Goal: Task Accomplishment & Management: Manage account settings

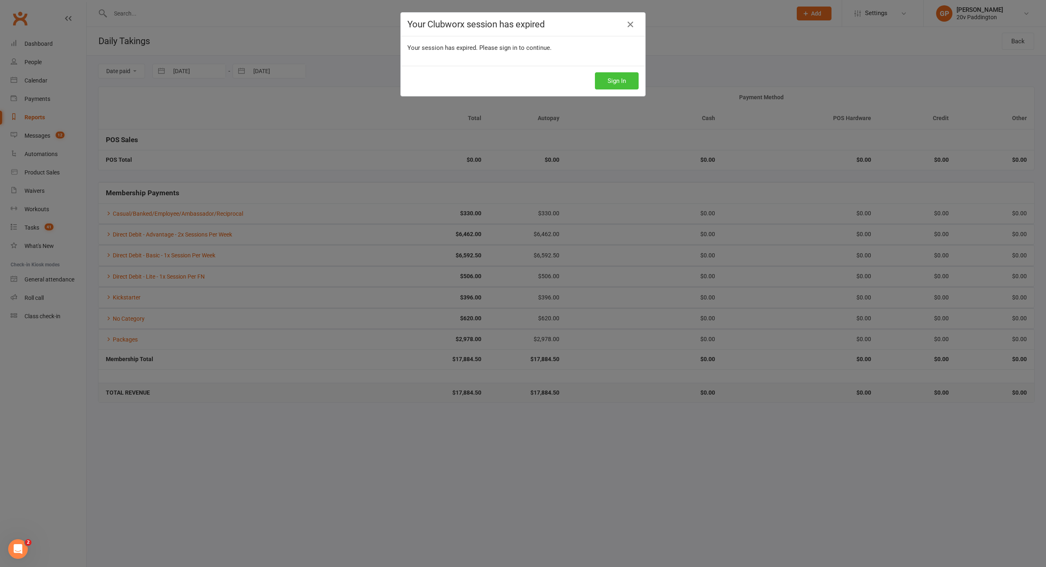
click at [607, 76] on button "Sign In" at bounding box center [617, 80] width 44 height 17
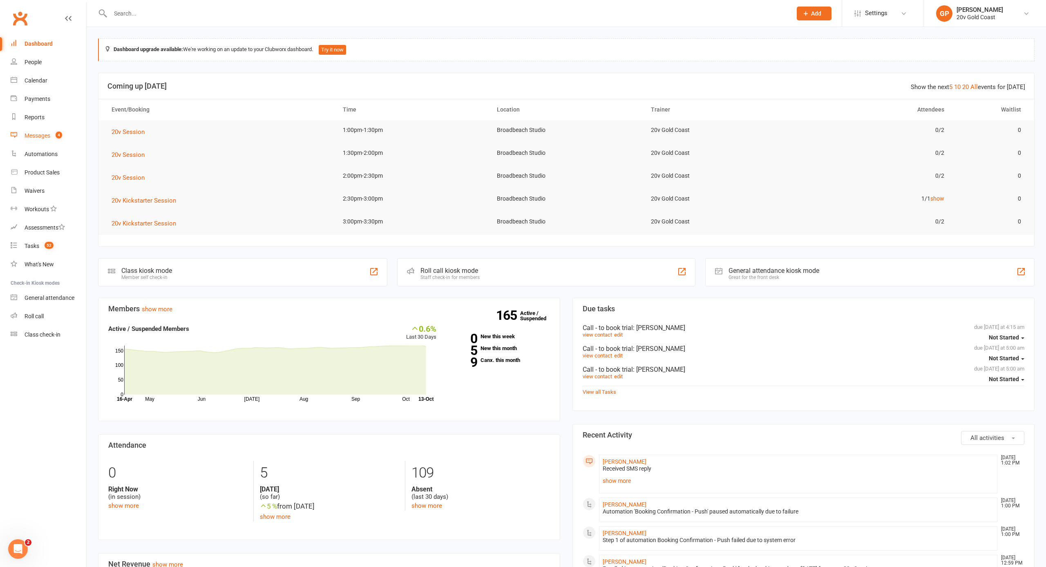
click at [30, 136] on div "Messages" at bounding box center [38, 135] width 26 height 7
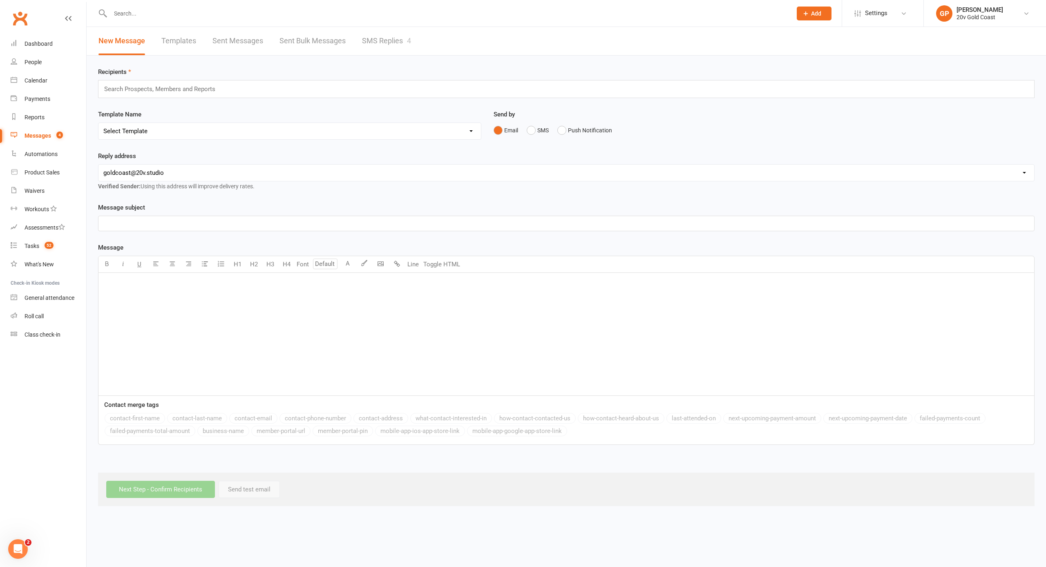
click at [398, 40] on link "SMS Replies 4" at bounding box center [386, 41] width 49 height 28
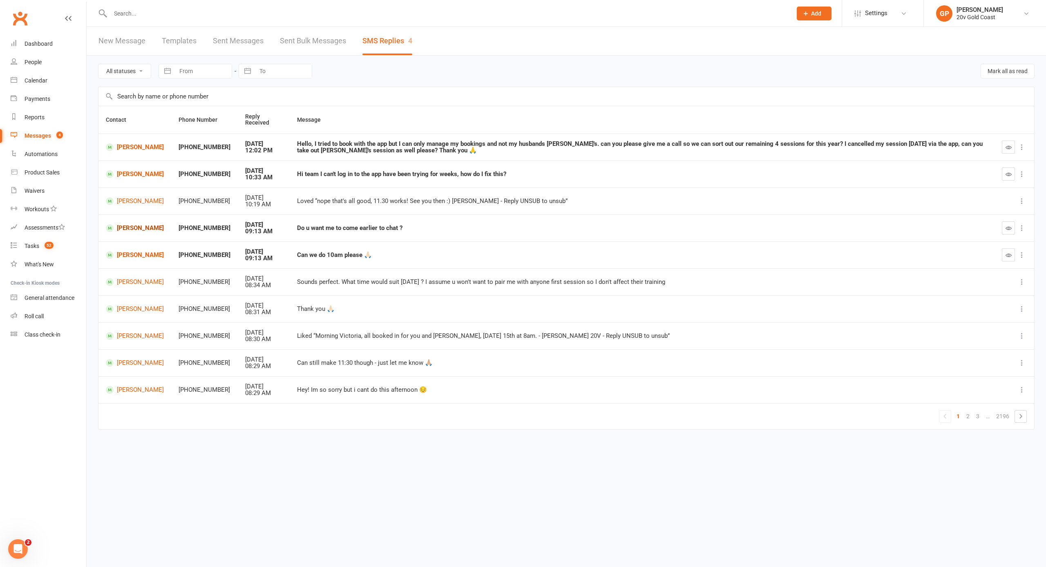
click at [124, 224] on link "Renee Braund" at bounding box center [135, 228] width 58 height 8
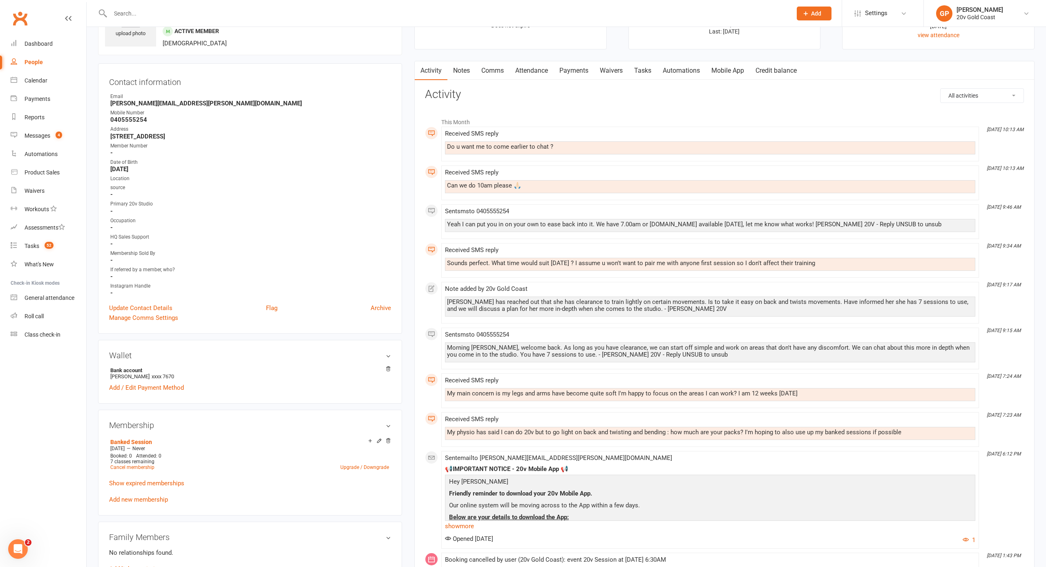
scroll to position [51, 0]
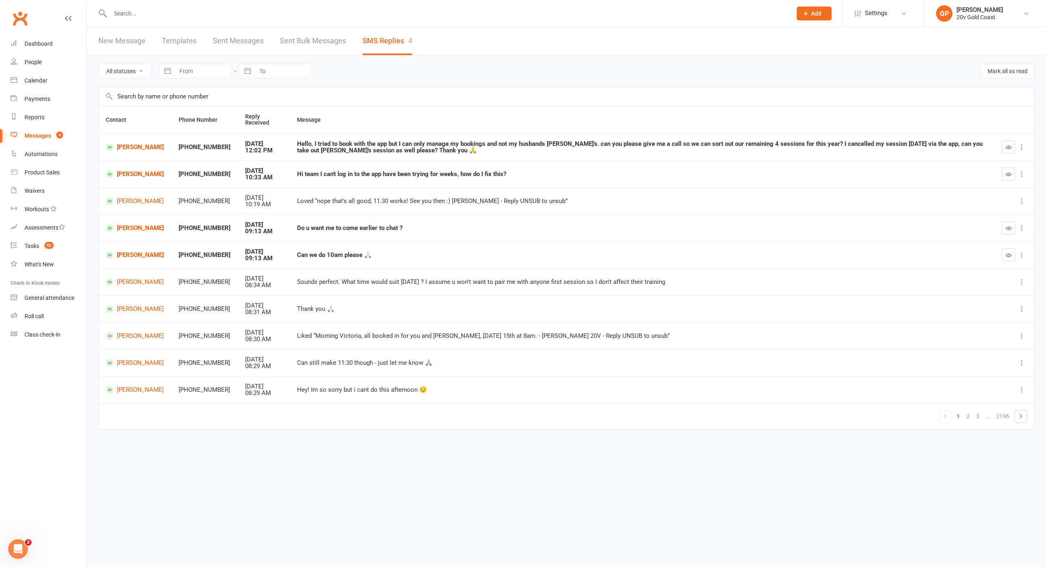
click at [134, 172] on link "Jaya Grace" at bounding box center [135, 174] width 58 height 8
click at [30, 42] on div "Dashboard" at bounding box center [39, 43] width 28 height 7
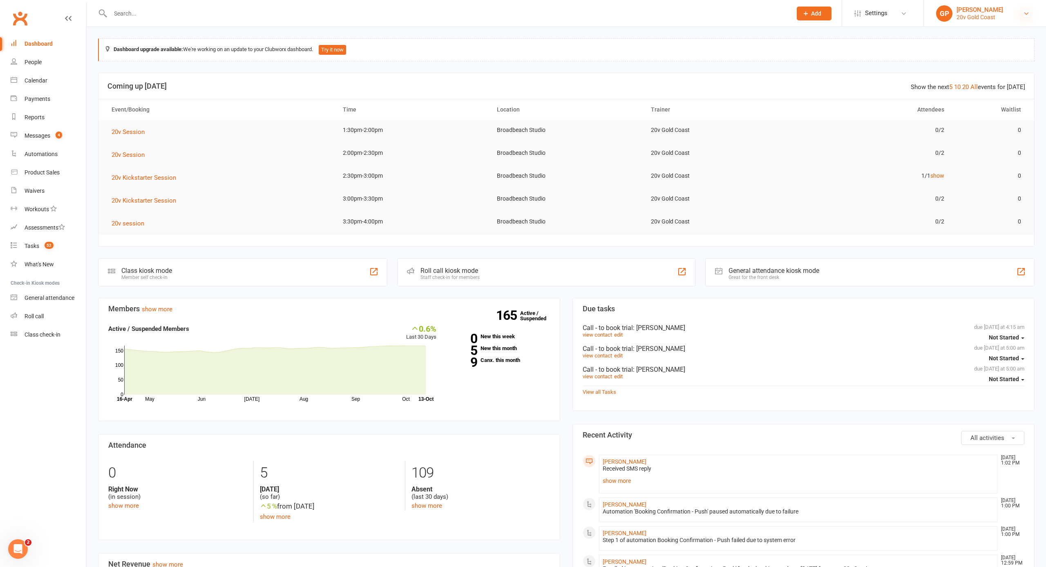
click at [1025, 16] on icon at bounding box center [1026, 13] width 7 height 7
click at [975, 75] on link "Switch to: 20v Paddington" at bounding box center [985, 74] width 122 height 19
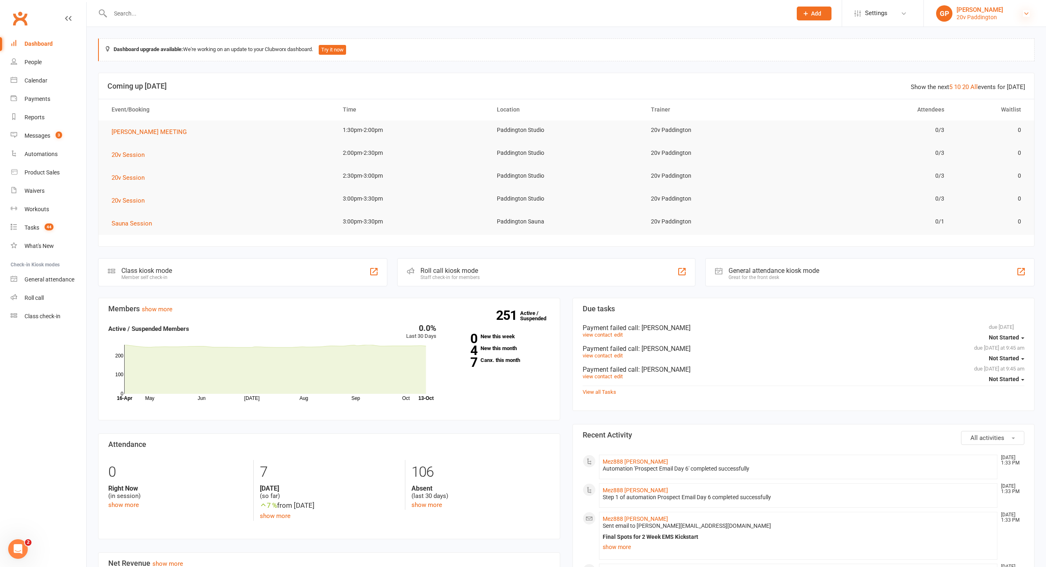
click at [1026, 14] on icon at bounding box center [1026, 13] width 7 height 7
click at [988, 55] on link "Switch to: 20v Gold Coast" at bounding box center [985, 55] width 122 height 19
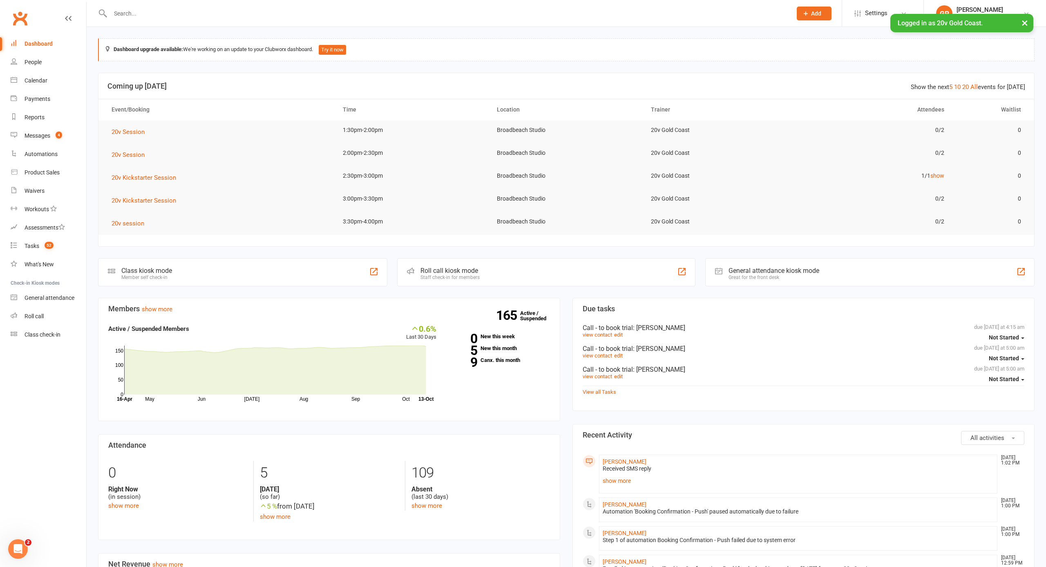
click at [1021, 22] on button "×" at bounding box center [1025, 23] width 15 height 18
click at [1027, 14] on icon at bounding box center [1026, 13] width 7 height 7
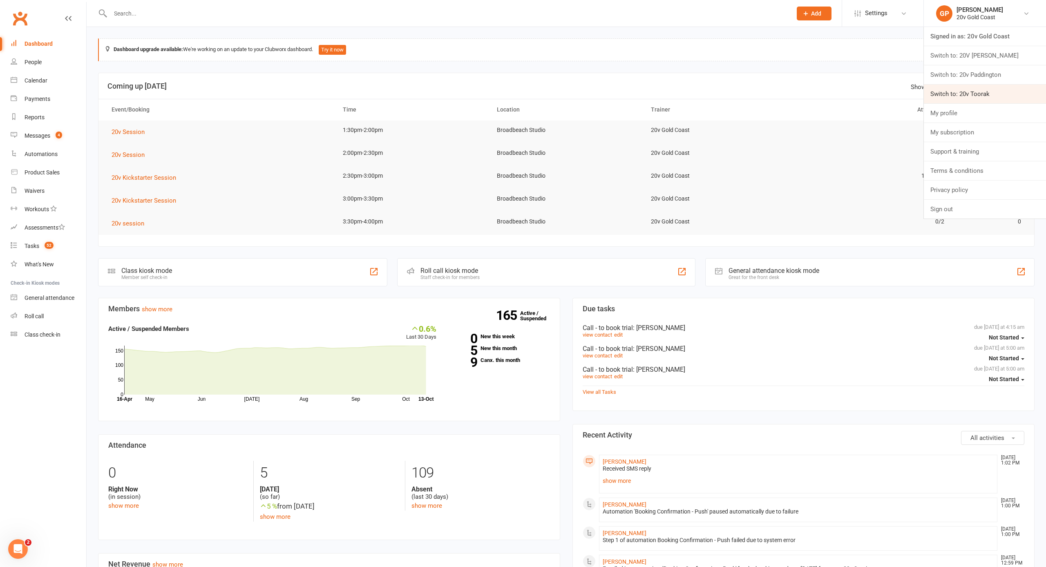
click at [975, 89] on link "Switch to: 20v Toorak" at bounding box center [985, 94] width 122 height 19
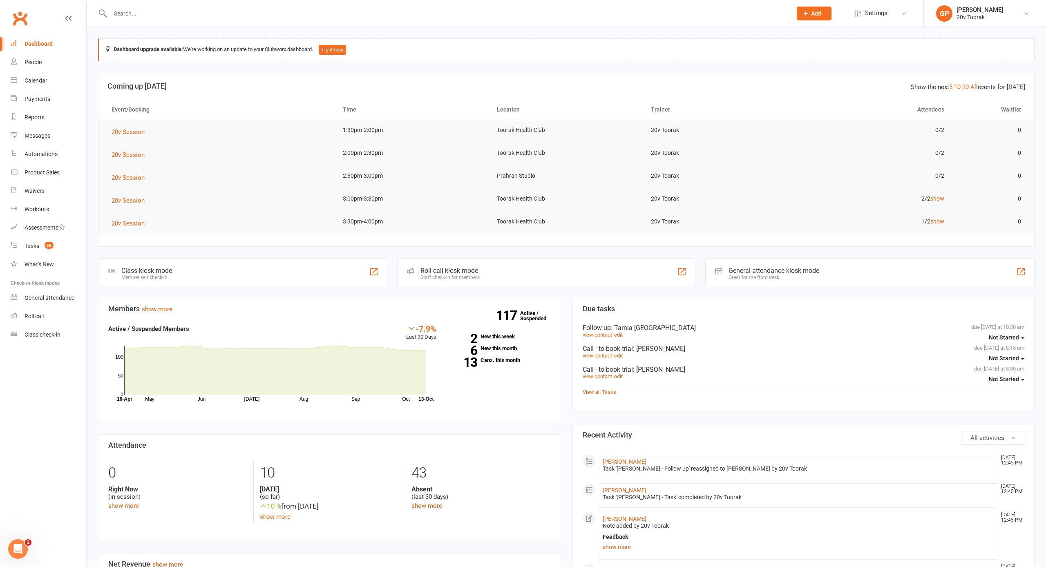
click at [501, 334] on link "2 New this week" at bounding box center [499, 336] width 101 height 5
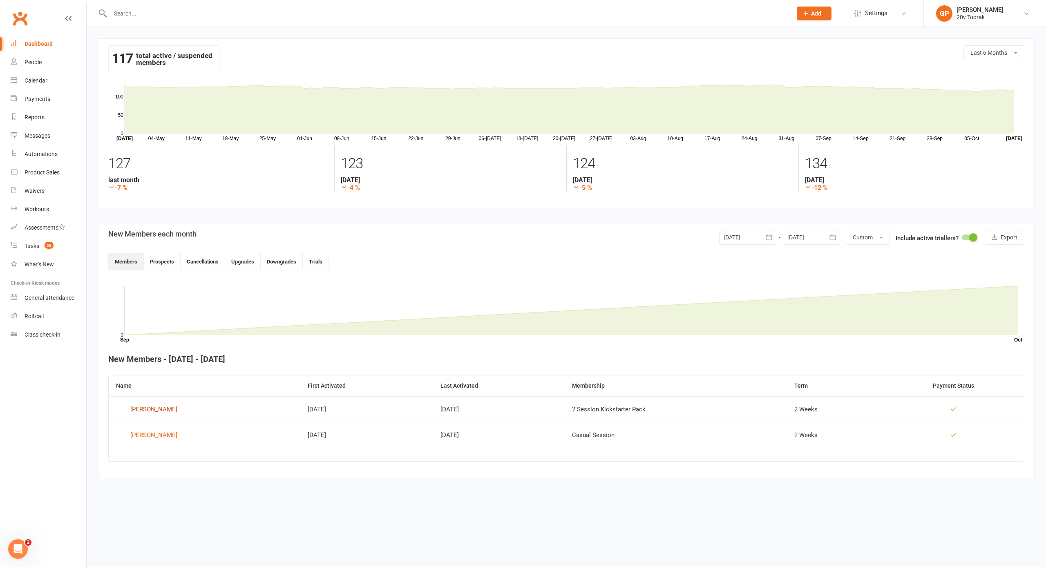
click at [149, 412] on div "Annette Koco" at bounding box center [153, 409] width 47 height 12
click at [149, 436] on div "Rebecca Zukowski" at bounding box center [153, 435] width 47 height 12
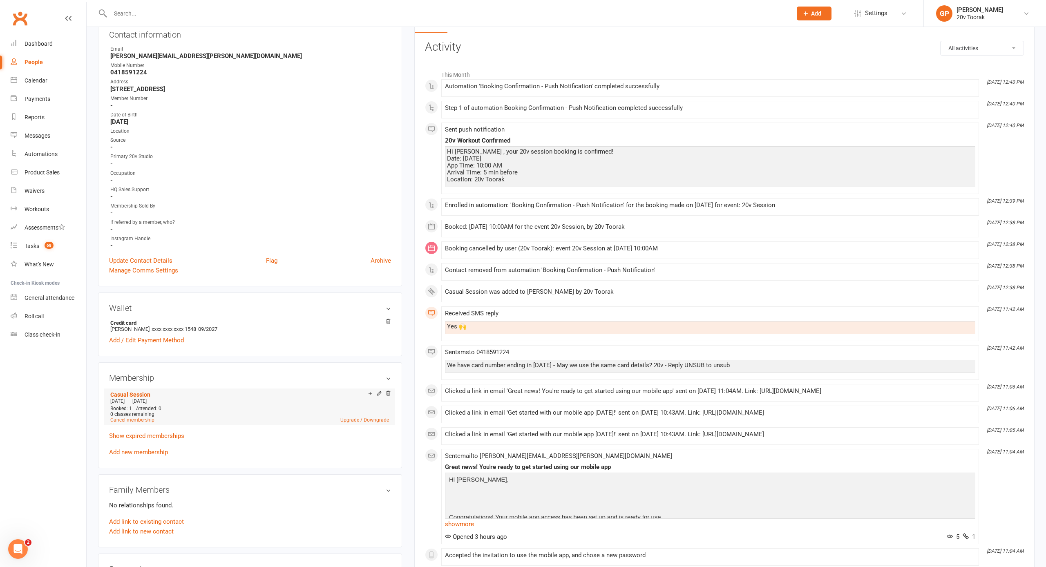
scroll to position [101, 0]
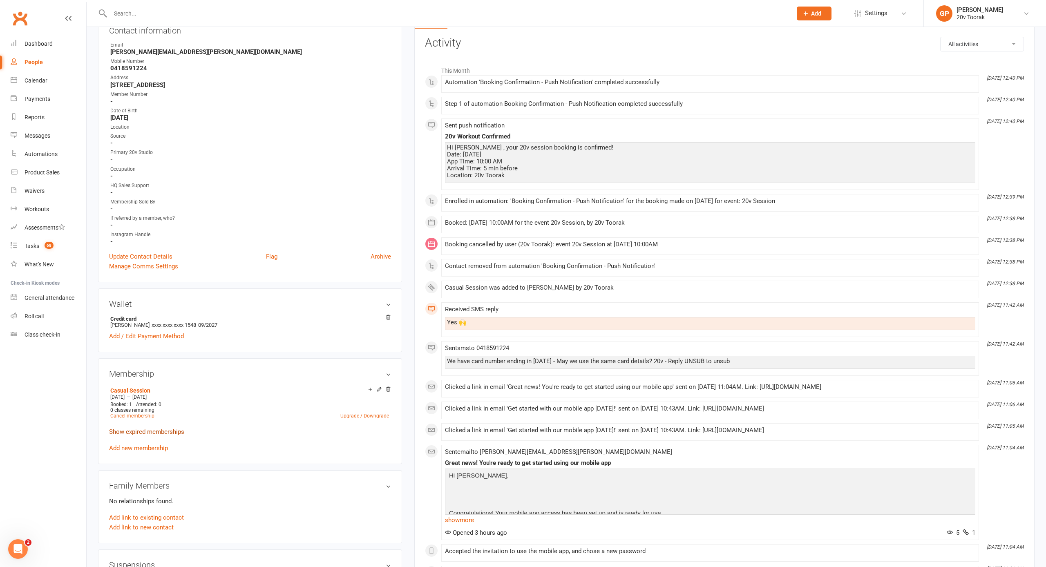
click at [134, 432] on link "Show expired memberships" at bounding box center [146, 431] width 75 height 7
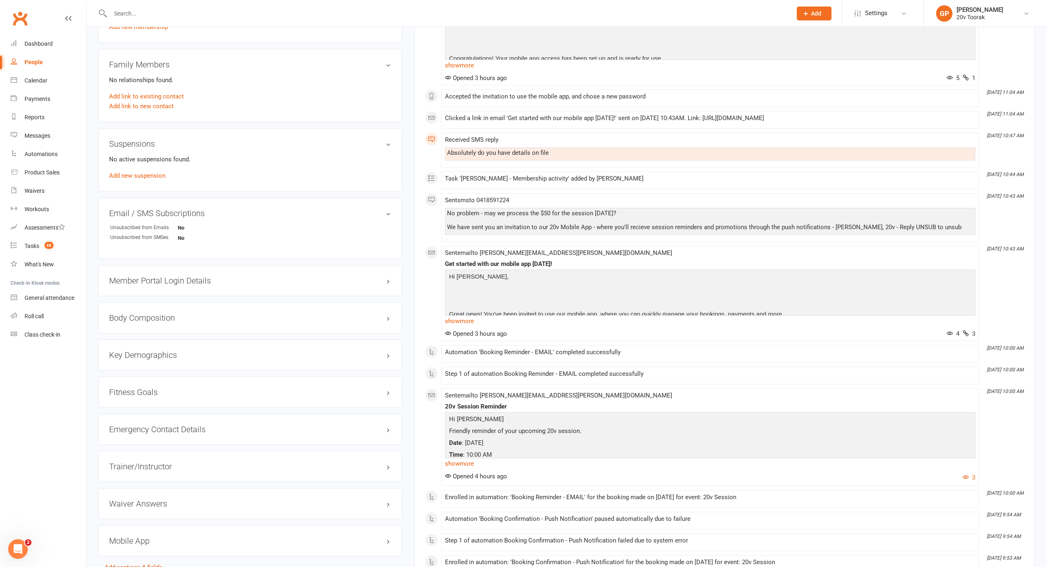
scroll to position [558, 0]
click at [1031, 13] on link "GP Graham Pearson 20v Toorak" at bounding box center [985, 13] width 98 height 16
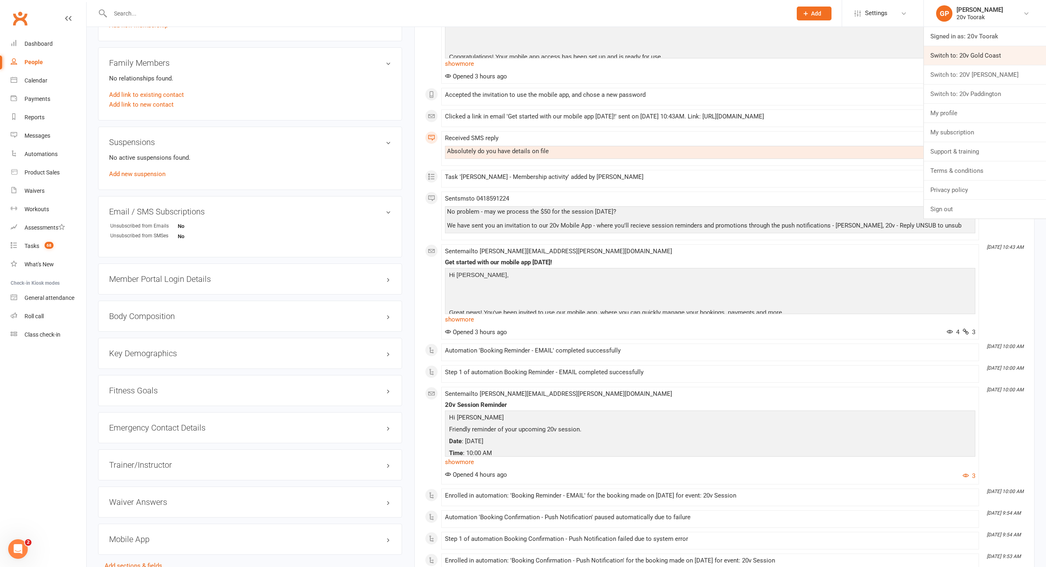
click at [975, 54] on link "Switch to: 20v Gold Coast" at bounding box center [985, 55] width 122 height 19
